Goal: Navigation & Orientation: Find specific page/section

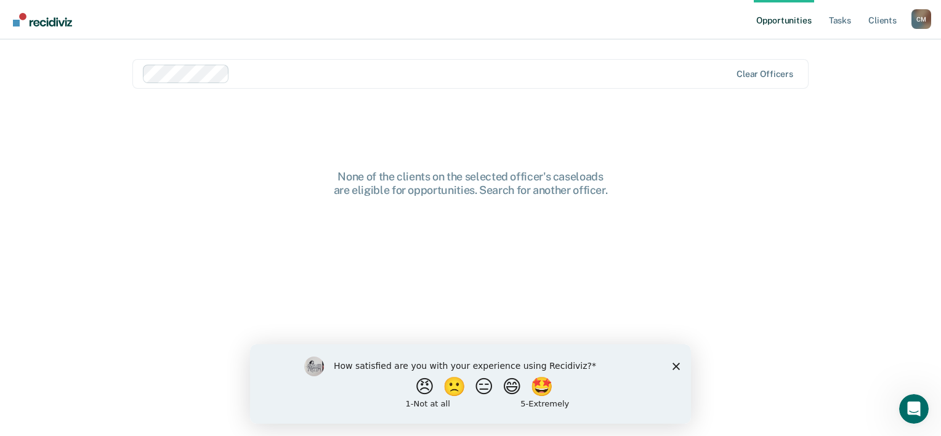
click at [677, 365] on polygon "Close survey" at bounding box center [676, 365] width 7 height 7
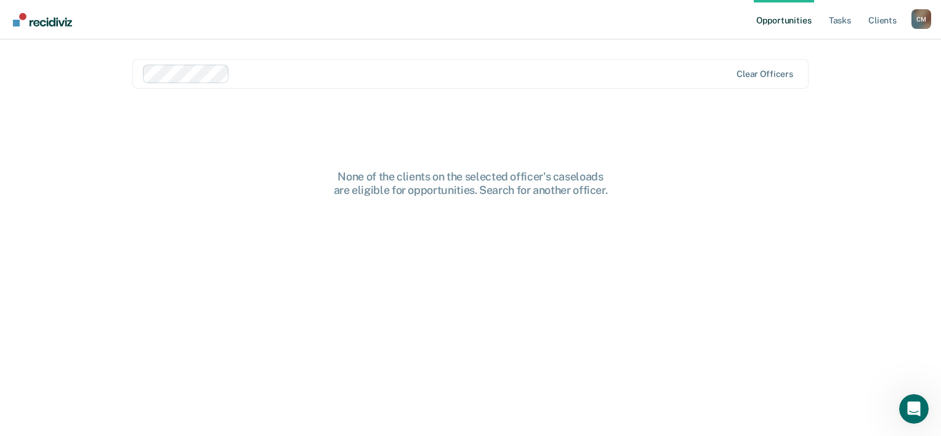
click at [783, 20] on link "Opportunities" at bounding box center [784, 19] width 60 height 39
click at [834, 16] on link "Tasks" at bounding box center [839, 19] width 27 height 39
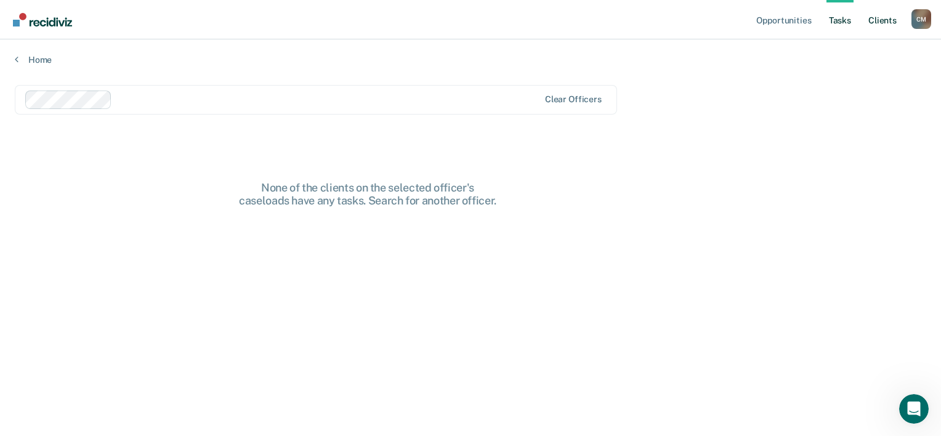
click at [876, 20] on link "Client s" at bounding box center [882, 19] width 33 height 39
